Goal: Task Accomplishment & Management: Manage account settings

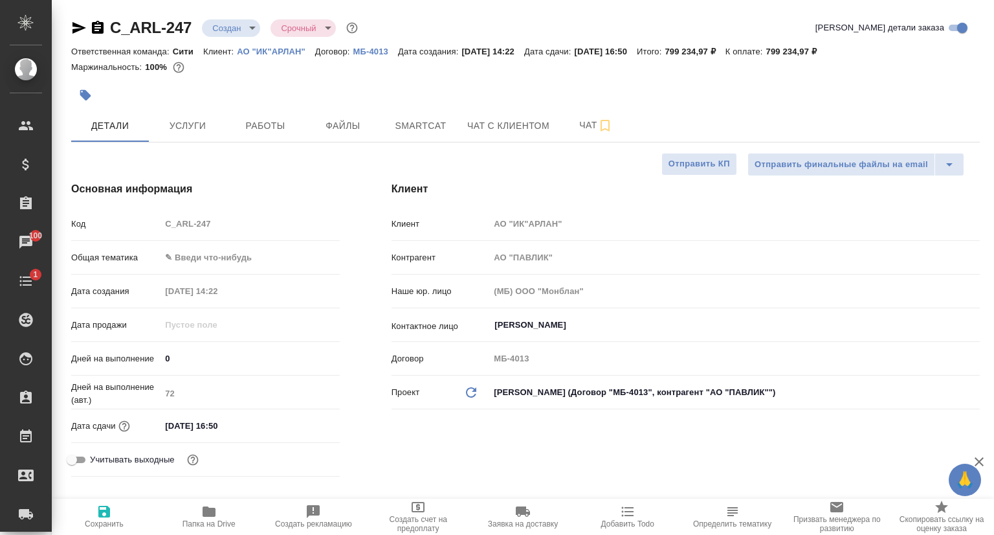
select select "RU"
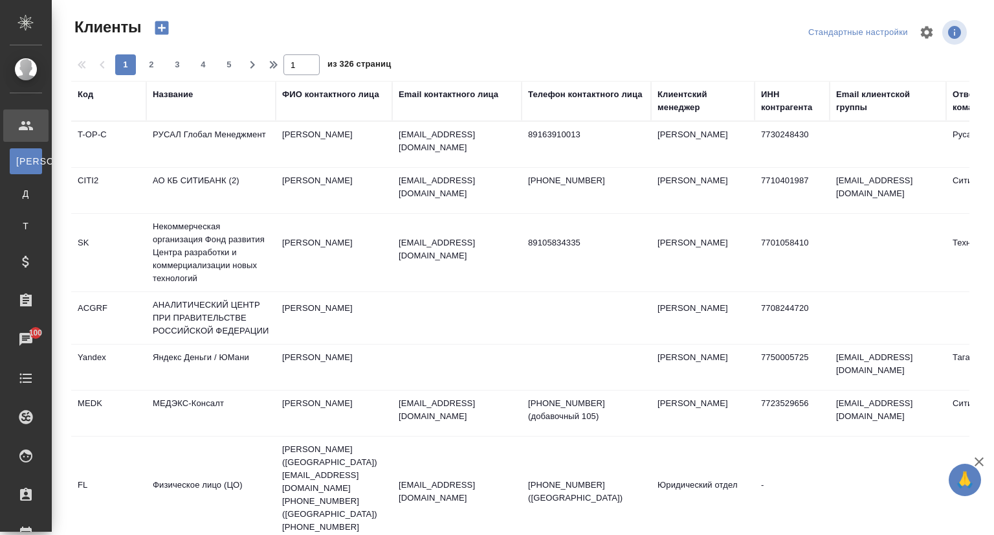
select select "RU"
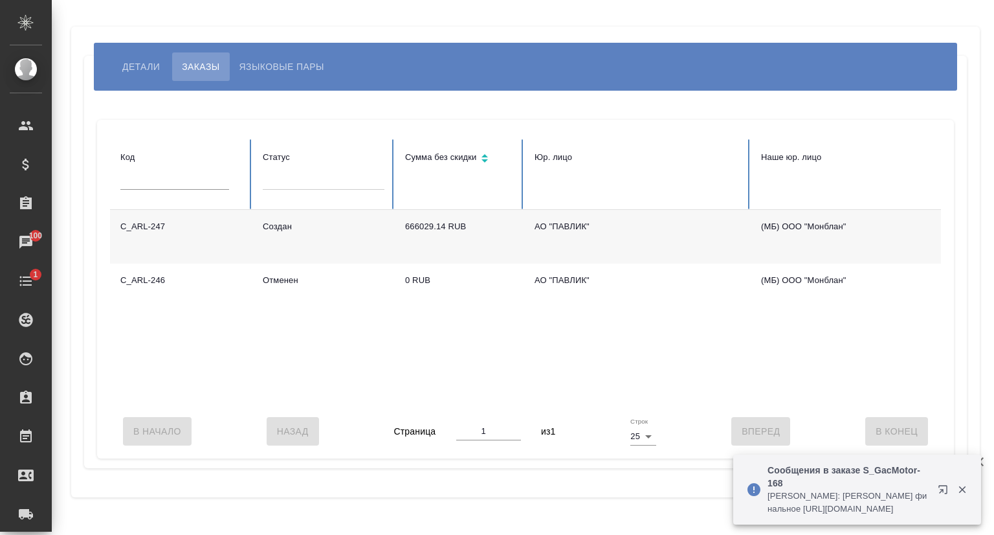
click at [166, 228] on td "C_ARL-247" at bounding box center [181, 237] width 142 height 54
click at [166, 229] on td "C_ARL-247" at bounding box center [181, 237] width 142 height 54
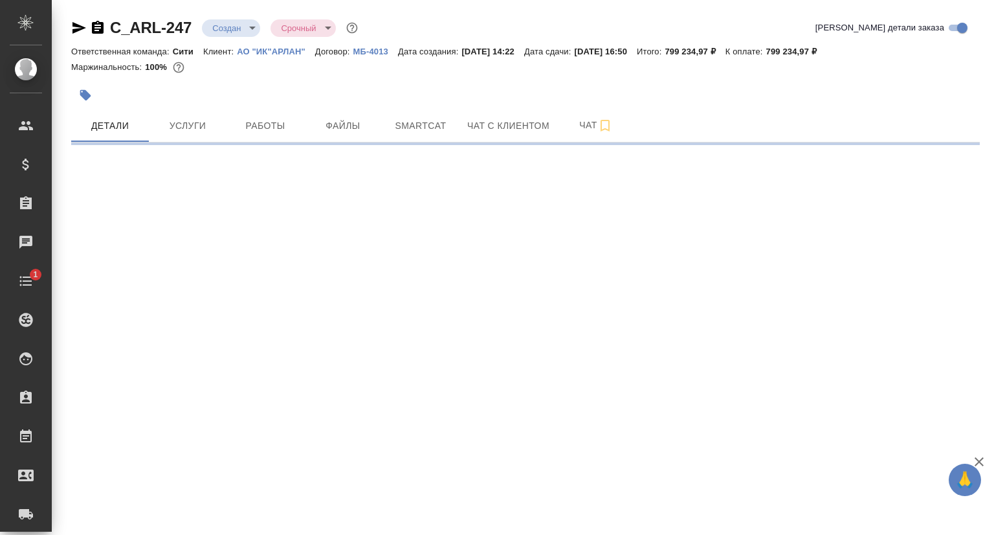
select select "RU"
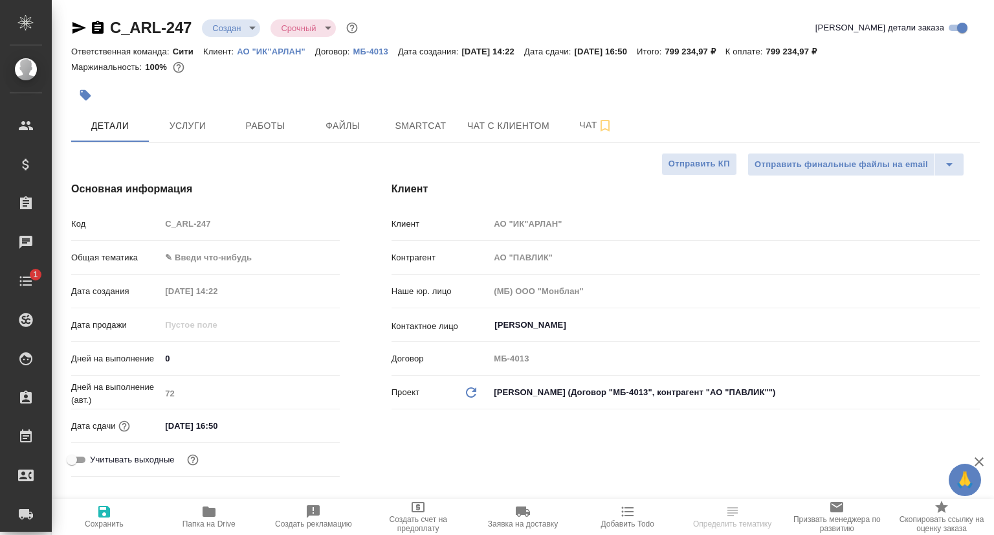
type textarea "x"
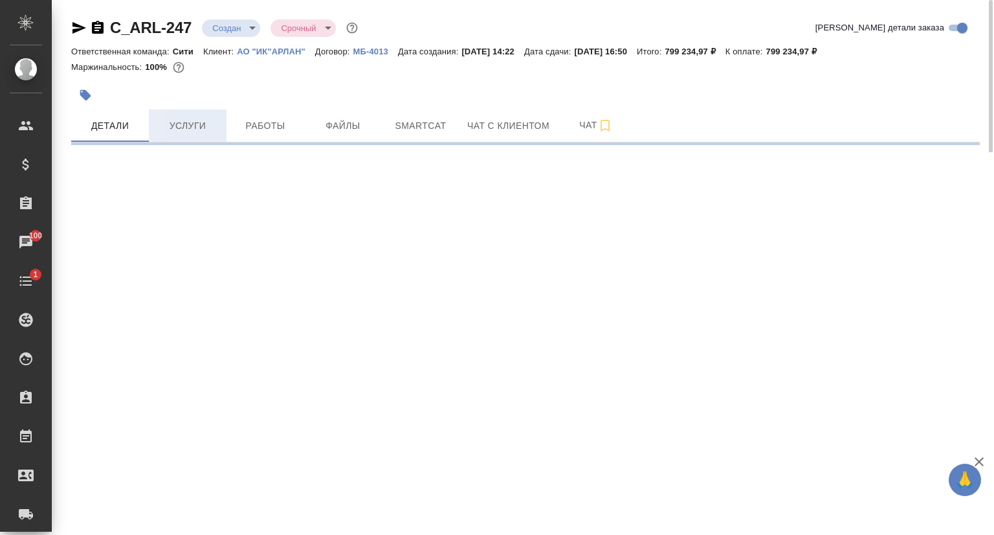
select select "RU"
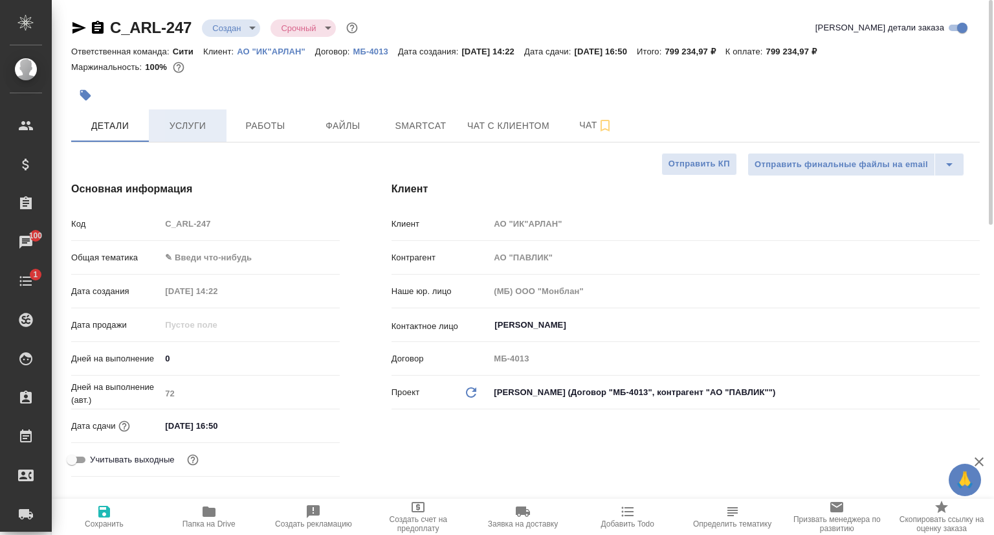
type textarea "x"
click at [75, 27] on icon "button" at bounding box center [79, 28] width 16 height 16
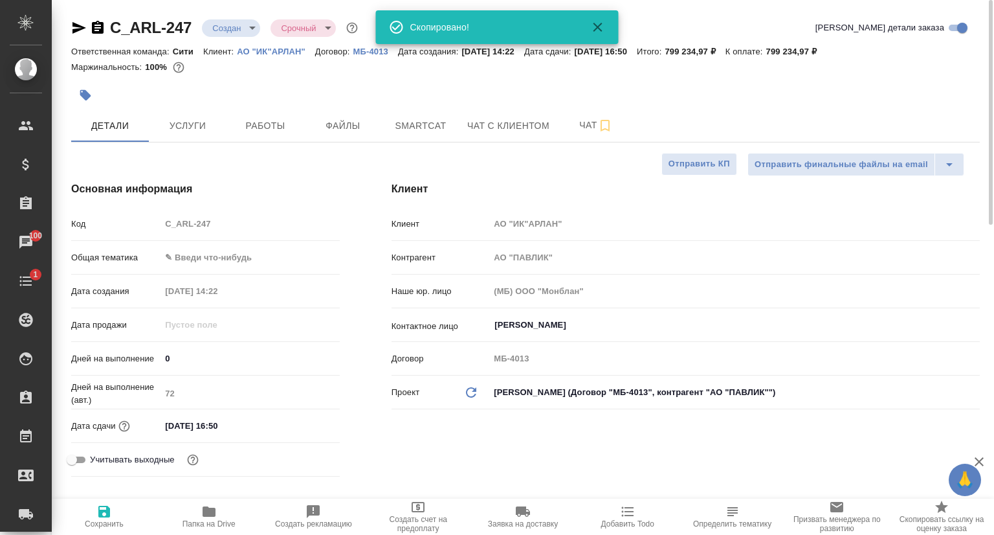
type textarea "x"
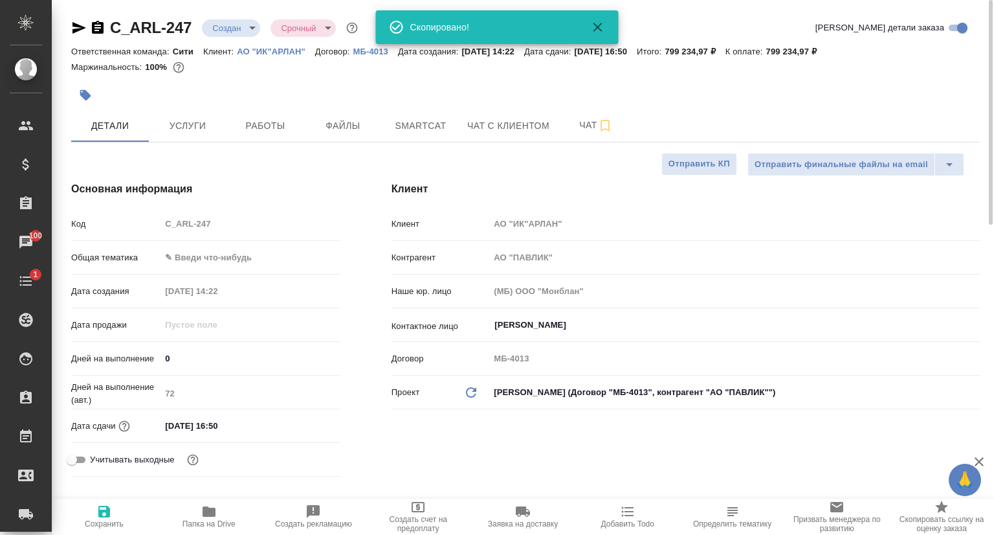
type textarea "x"
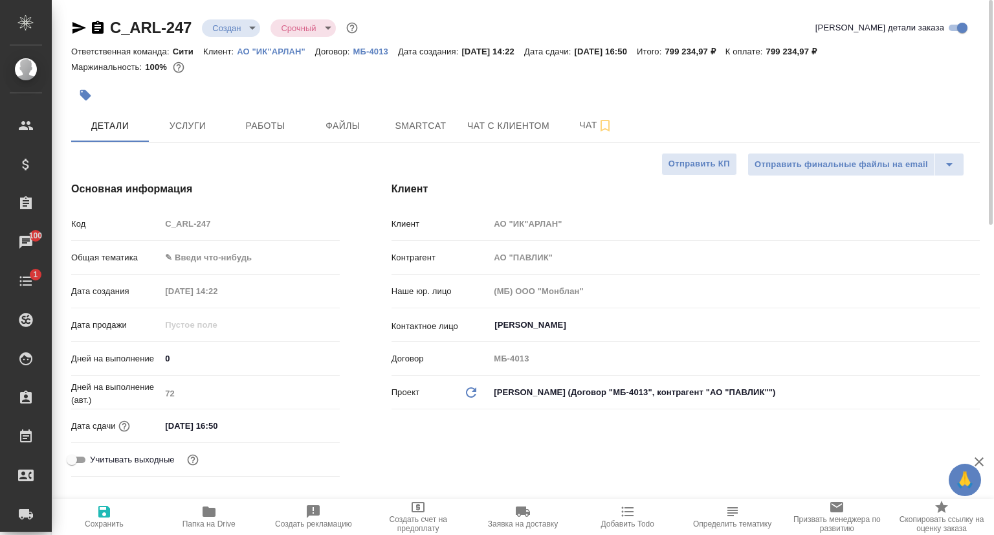
type textarea "x"
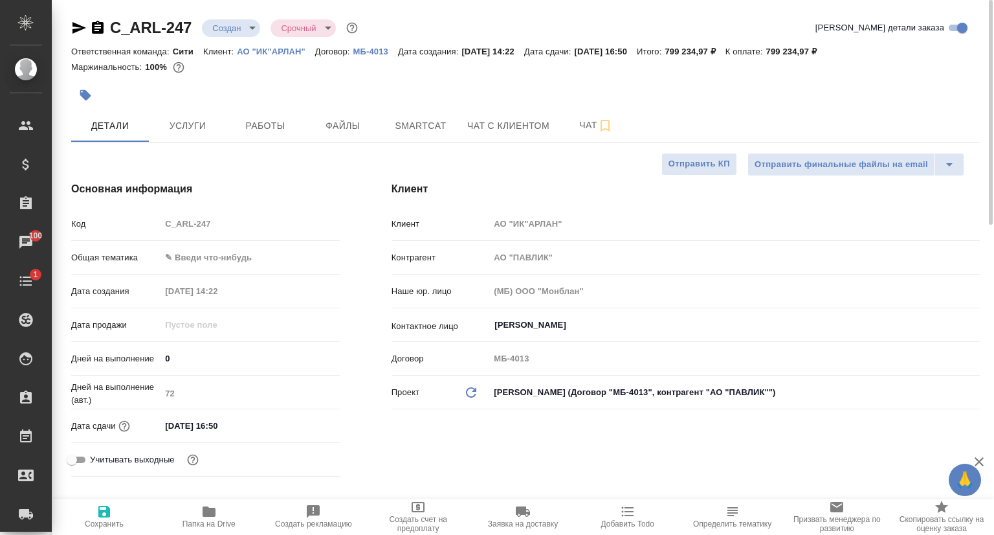
type textarea "x"
